Goal: Task Accomplishment & Management: Manage account settings

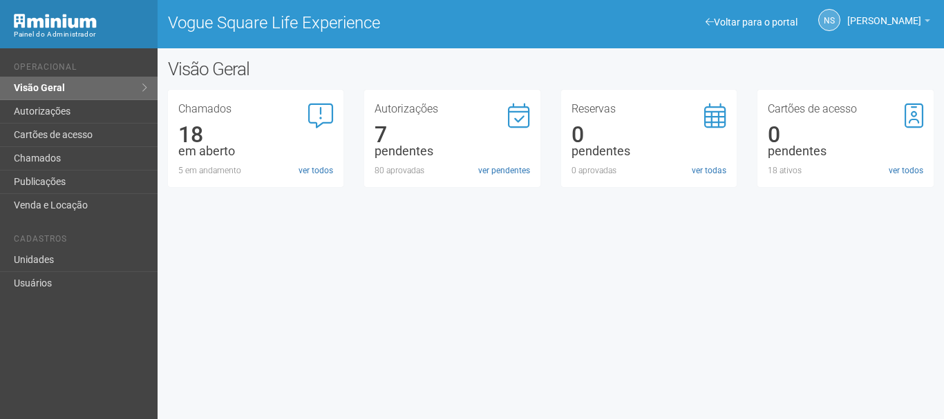
click at [490, 161] on div "Autorizações 7 pendentes 80 aprovadas ver pendentes" at bounding box center [451, 140] width 155 height 73
click at [502, 164] on link "ver pendentes" at bounding box center [504, 170] width 52 height 12
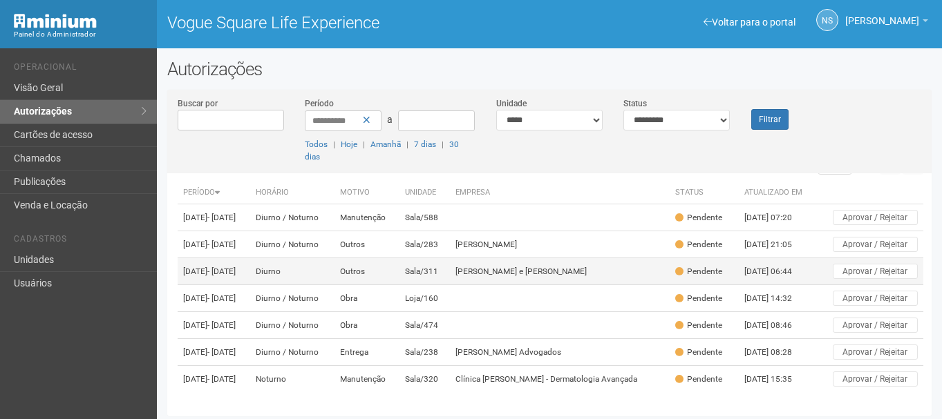
scroll to position [85, 0]
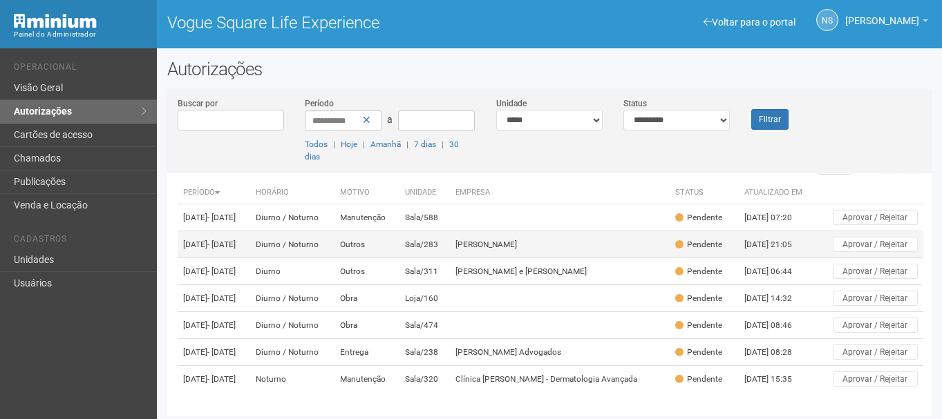
click at [399, 231] on td "Outros" at bounding box center [366, 244] width 64 height 27
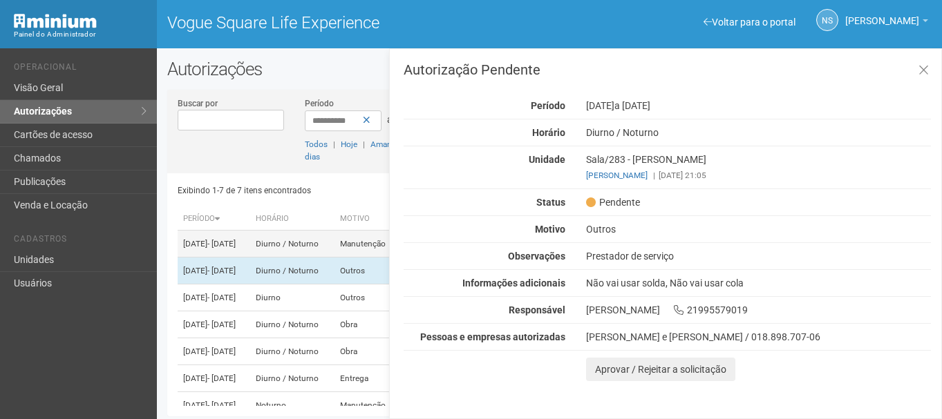
click at [250, 234] on td "03/09/2025 - 03/10/2025" at bounding box center [214, 244] width 73 height 27
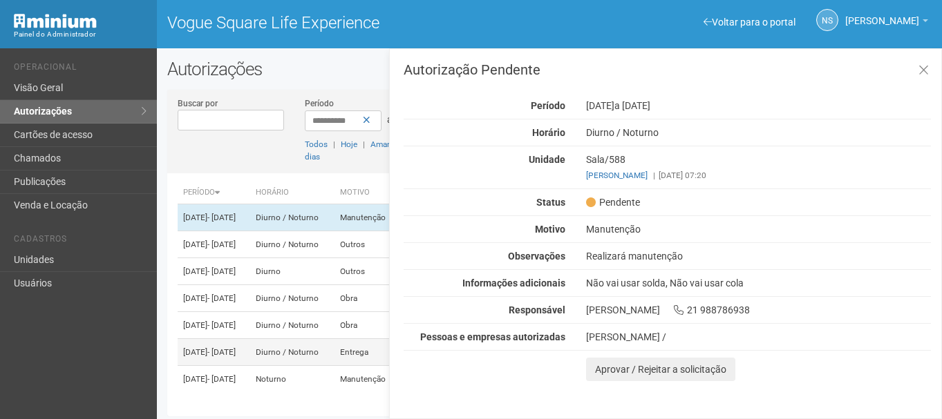
scroll to position [3, 0]
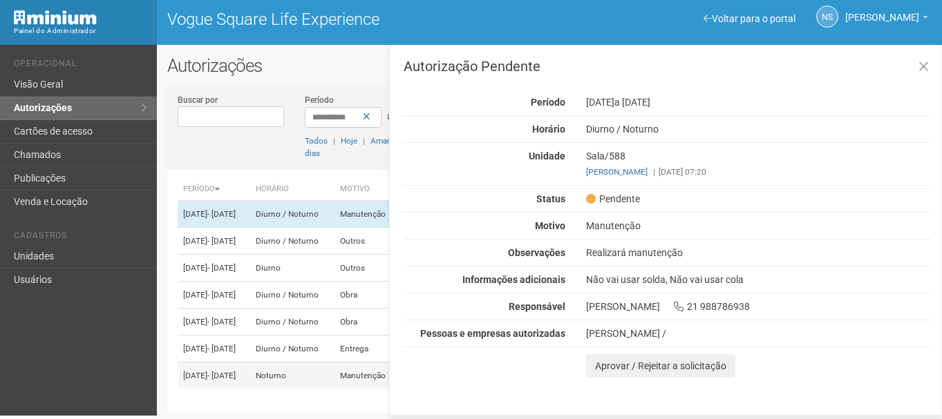
click at [249, 363] on td "16/09/2025 - 16/09/2025" at bounding box center [214, 376] width 73 height 27
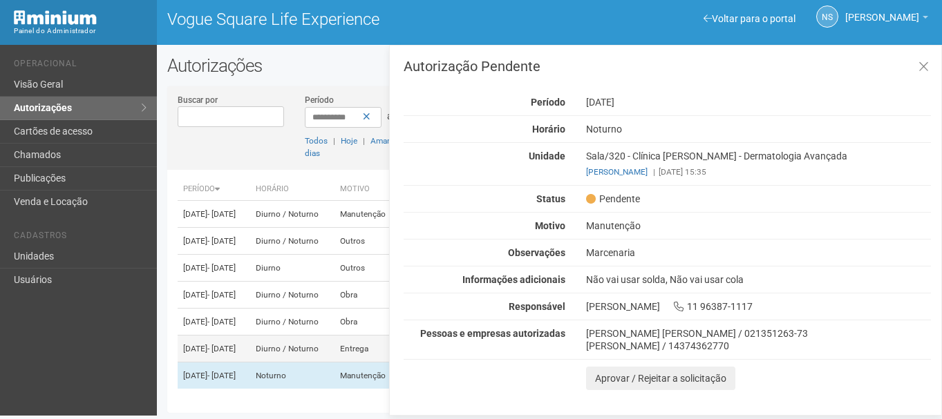
click at [250, 342] on td "16/09/2025 - 16/09/2025" at bounding box center [214, 349] width 73 height 27
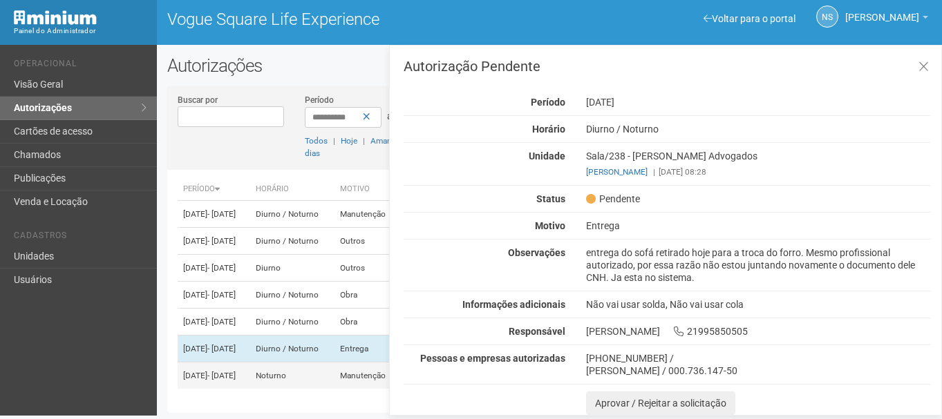
click at [250, 363] on td "16/09/2025 - 16/09/2025" at bounding box center [214, 376] width 73 height 27
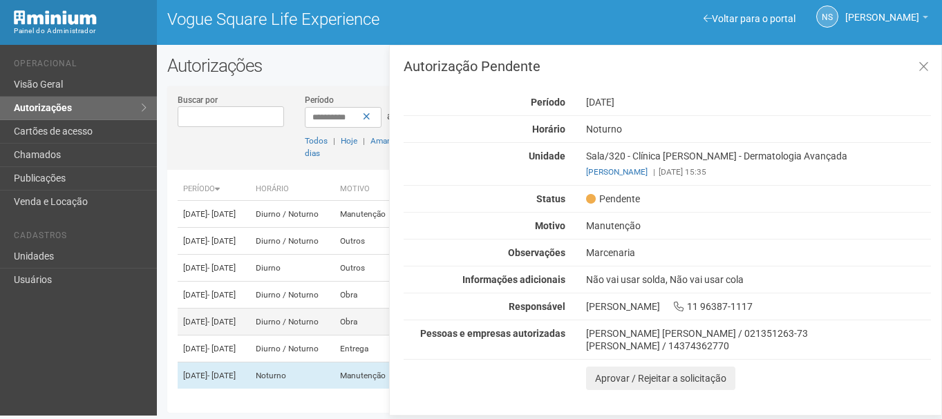
click at [250, 312] on td "15/09/2025 - 01/01/2026" at bounding box center [214, 322] width 73 height 27
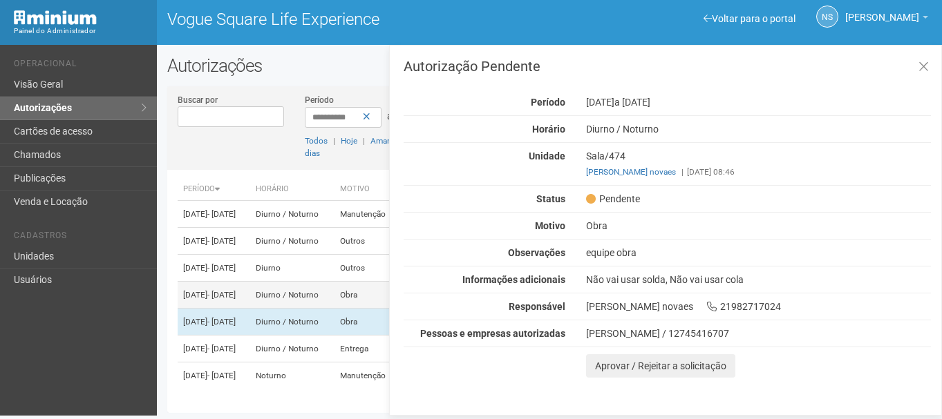
click at [330, 282] on td "Diurno / Noturno" at bounding box center [292, 295] width 84 height 27
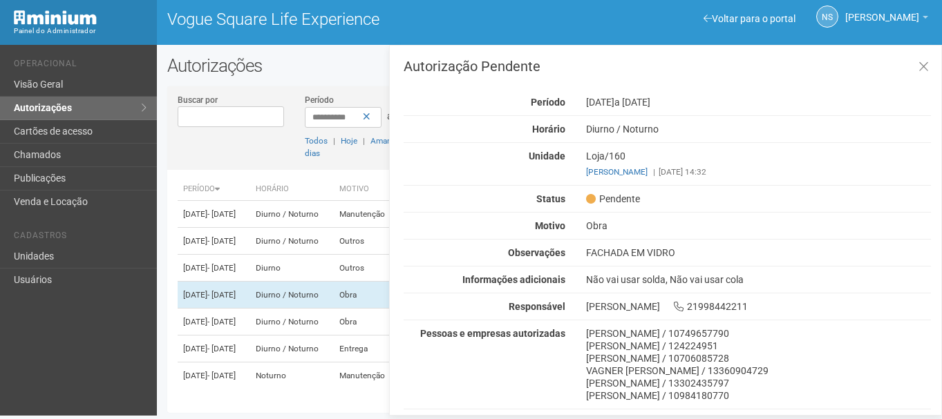
click at [602, 255] on div "FACHADA EM VIDRO" at bounding box center [757, 253] width 365 height 12
click at [609, 340] on div "THIAGO LEOPOLDO DE BARROS / 124224951" at bounding box center [758, 346] width 345 height 12
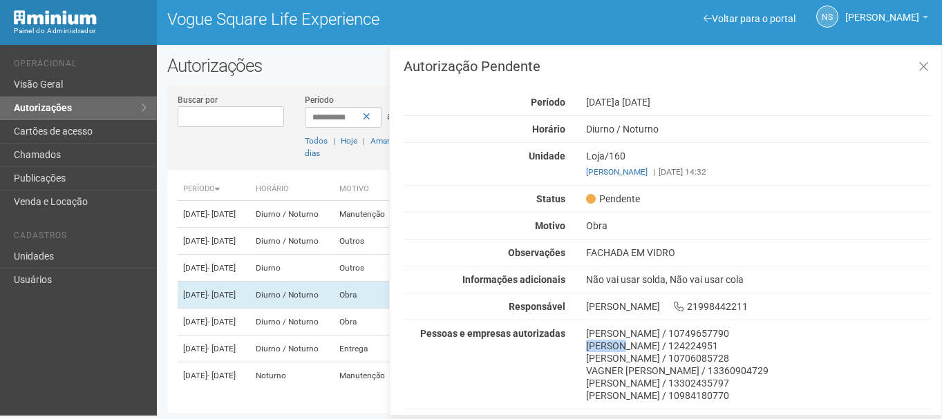
click at [609, 340] on div "THIAGO LEOPOLDO DE BARROS / 124224951" at bounding box center [758, 346] width 345 height 12
click at [233, 263] on span "- 17/09/2025" at bounding box center [221, 268] width 28 height 10
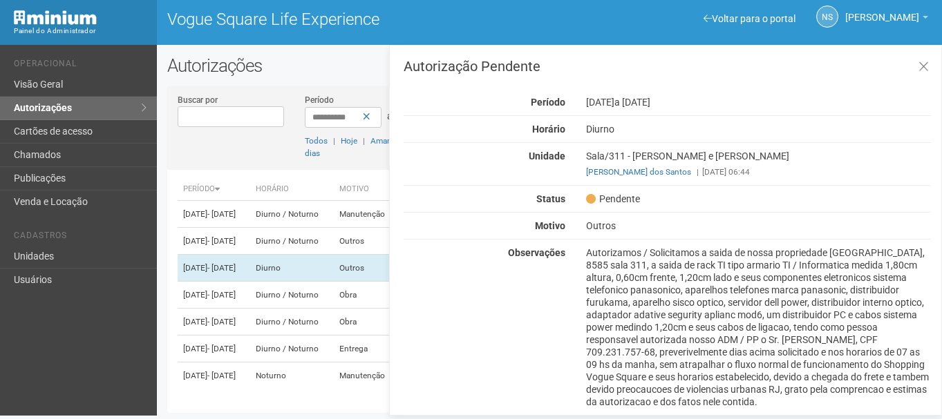
click at [634, 263] on div "Autorizamos / Solicitamos a saida de nossa propriedade Avn das Americas, 8585 s…" at bounding box center [757, 328] width 365 height 162
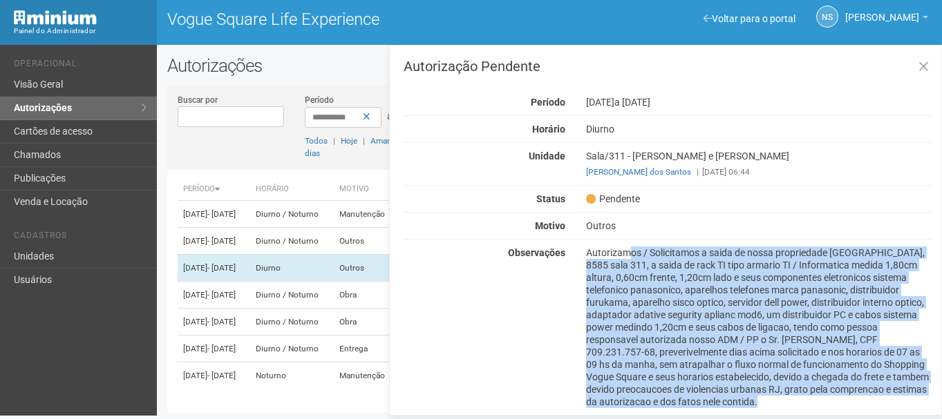
click at [634, 263] on div "Autorizamos / Solicitamos a saida de nossa propriedade Avn das Americas, 8585 s…" at bounding box center [757, 328] width 365 height 162
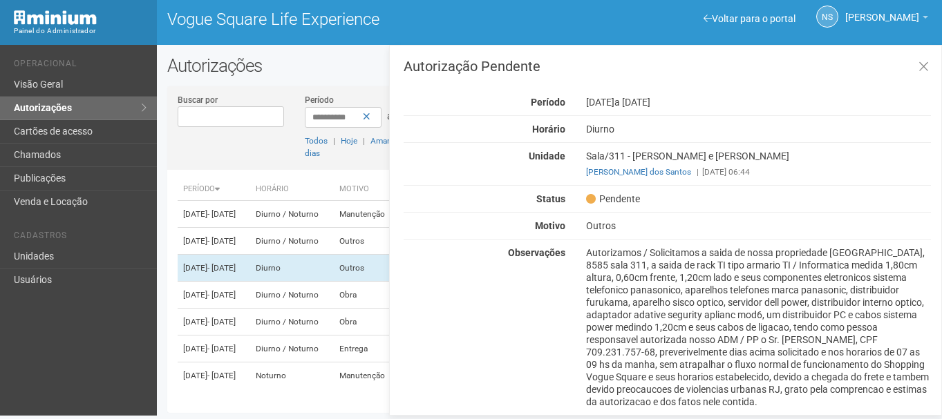
click at [439, 325] on div "Observações Autorizamos / Solicitamos a saida de nossa propriedade Avn das Amer…" at bounding box center [667, 328] width 548 height 162
click at [933, 57] on button at bounding box center [923, 68] width 28 height 30
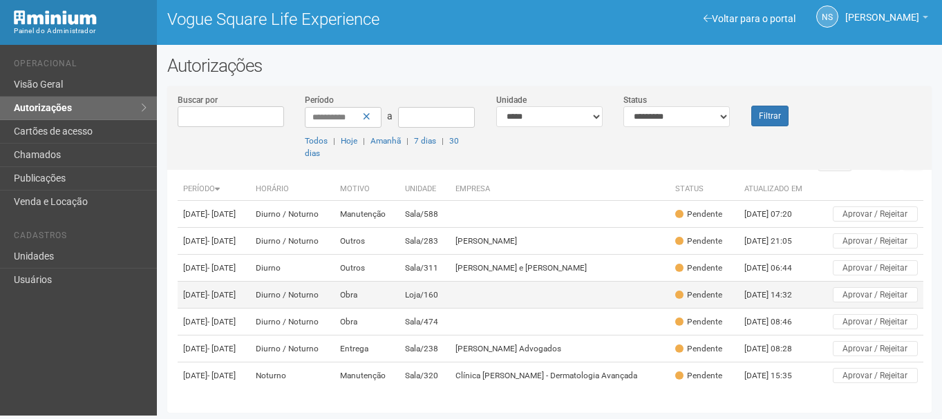
scroll to position [85, 0]
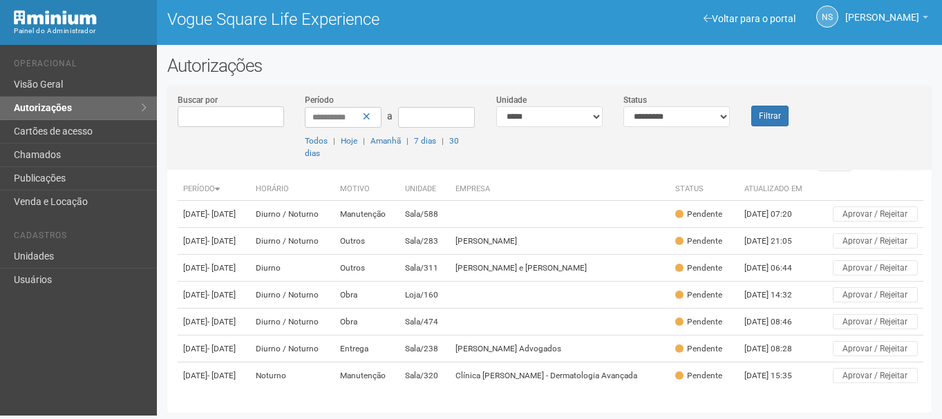
drag, startPoint x: 928, startPoint y: 256, endPoint x: 926, endPoint y: 202, distance: 53.9
click at [926, 202] on div "Exibindo 1-7 de 7 itens encontrados Página * de 1 Período Horário Motivo Unidad…" at bounding box center [555, 286] width 754 height 233
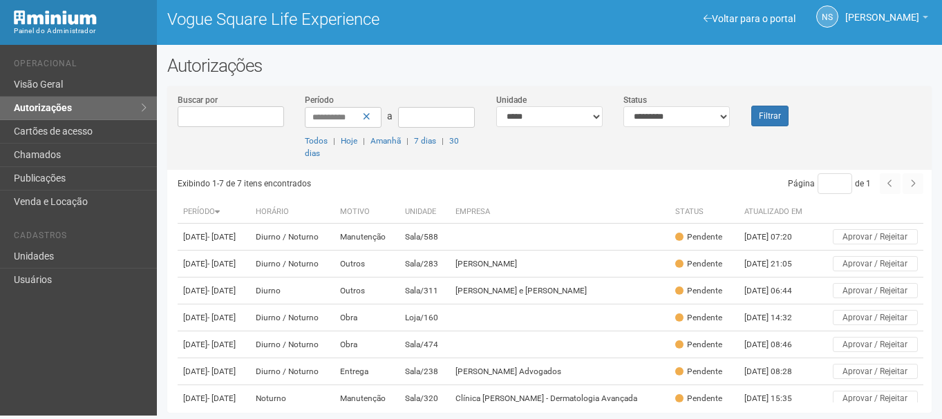
scroll to position [0, 0]
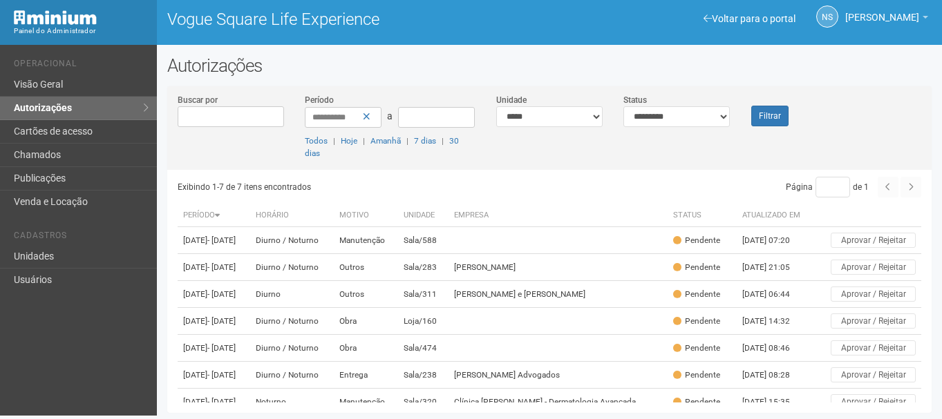
click at [73, 73] on li "Operacional" at bounding box center [80, 66] width 133 height 15
click at [76, 93] on link "Visão Geral" at bounding box center [78, 84] width 157 height 23
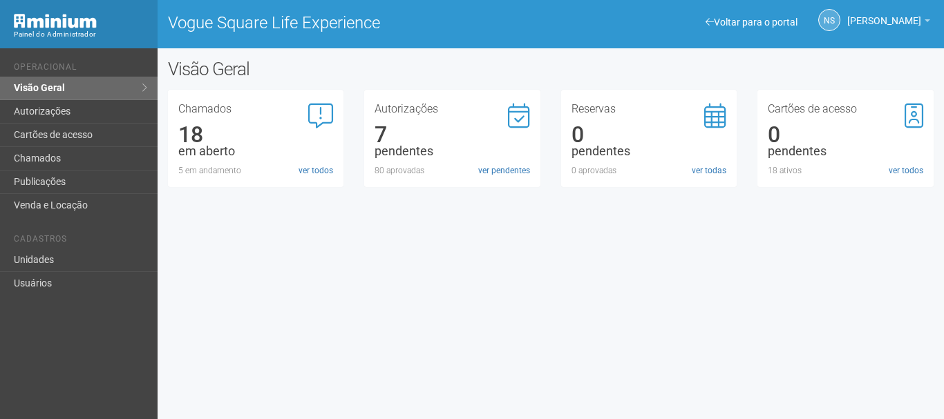
click at [383, 403] on div "Voltar para o portal Operacional Visão Geral Autorizações Cartões de acesso Cha…" at bounding box center [472, 233] width 944 height 371
